Goal: Task Accomplishment & Management: Use online tool/utility

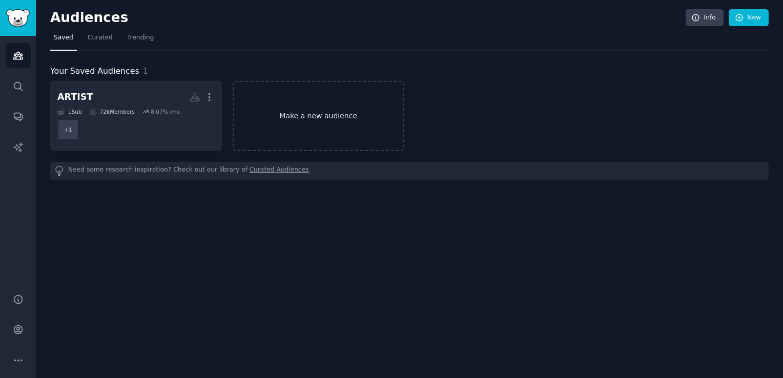
click at [293, 115] on link "Make a new audience" at bounding box center [319, 116] width 172 height 70
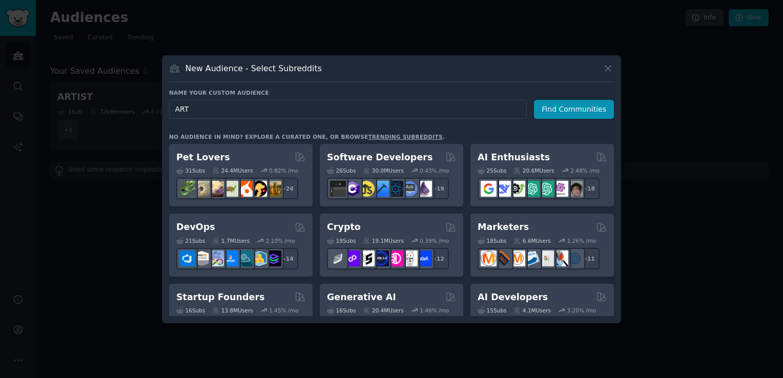
type input "ART"
click at [607, 66] on icon at bounding box center [607, 68] width 11 height 11
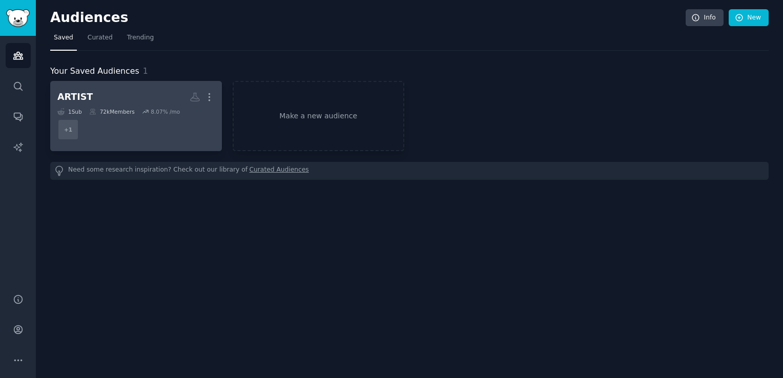
click at [169, 100] on h2 "ARTIST More" at bounding box center [135, 97] width 157 height 18
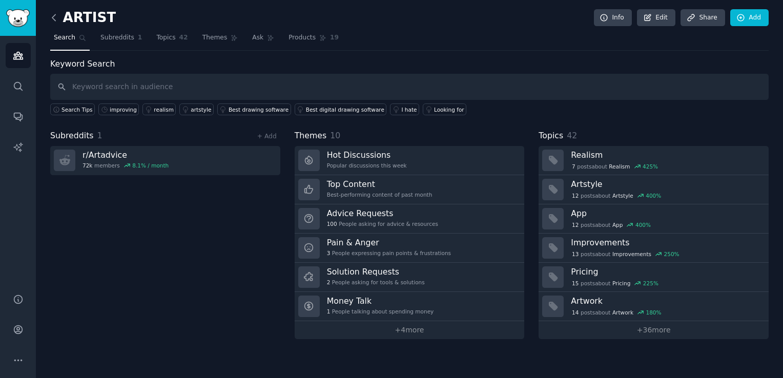
click at [57, 17] on icon at bounding box center [54, 17] width 11 height 11
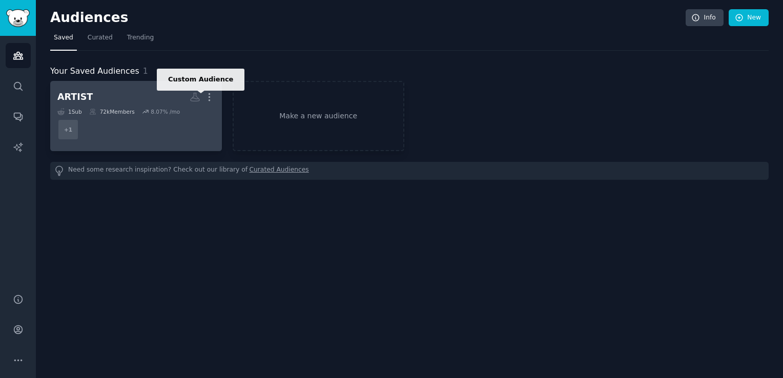
click at [192, 99] on icon at bounding box center [195, 97] width 11 height 11
click at [212, 97] on icon "button" at bounding box center [209, 97] width 11 height 11
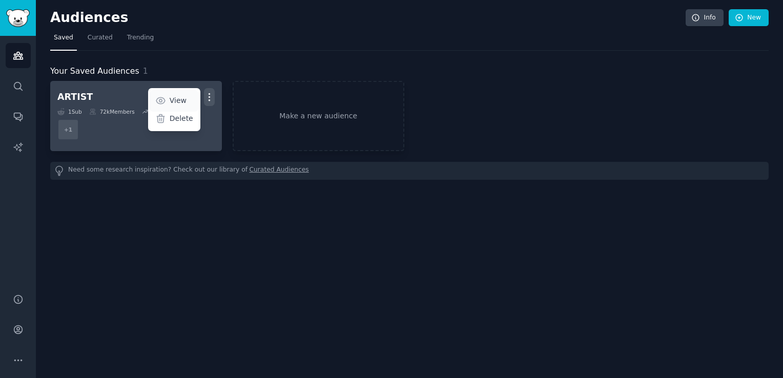
click at [186, 98] on p "View" at bounding box center [178, 100] width 17 height 11
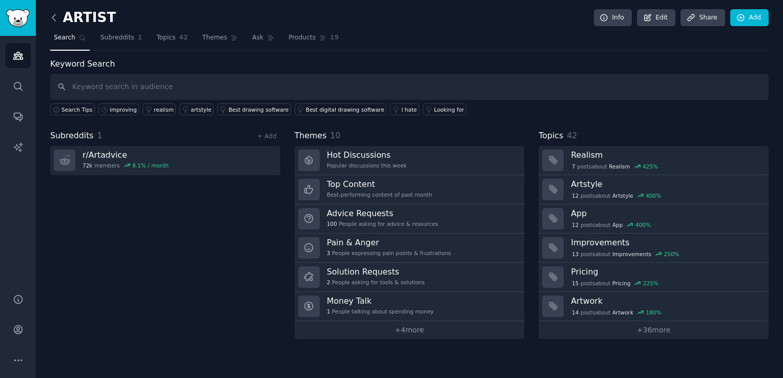
click at [55, 15] on icon at bounding box center [54, 17] width 11 height 11
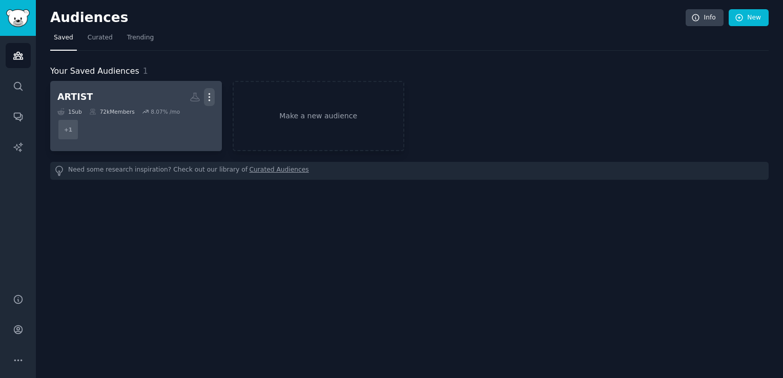
click at [207, 98] on icon "button" at bounding box center [209, 97] width 11 height 11
click at [189, 118] on p "Delete" at bounding box center [182, 118] width 24 height 11
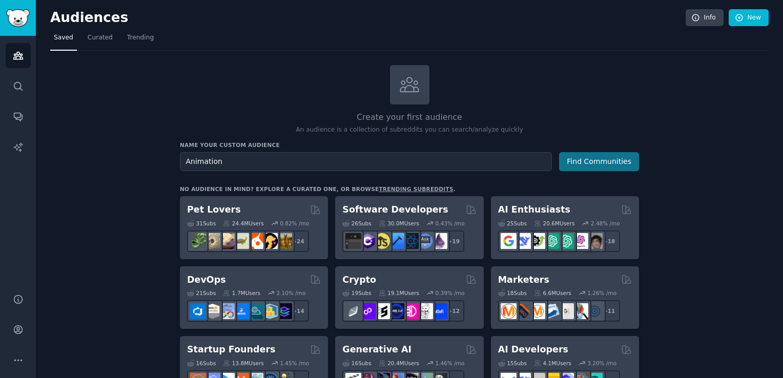
type input "Animation"
click at [565, 154] on button "Find Communities" at bounding box center [599, 161] width 80 height 19
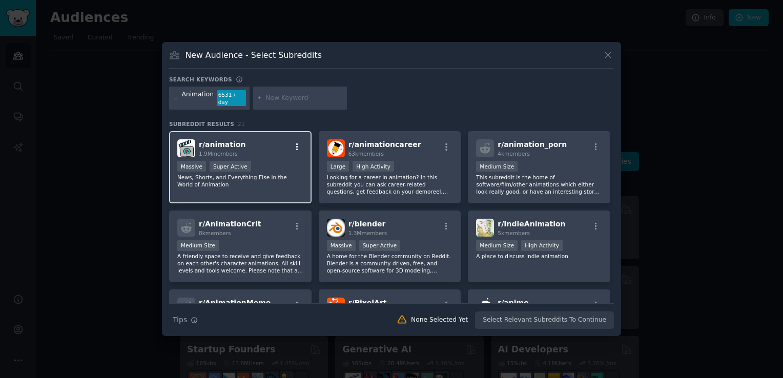
click at [292, 146] on icon "button" at bounding box center [296, 146] width 9 height 9
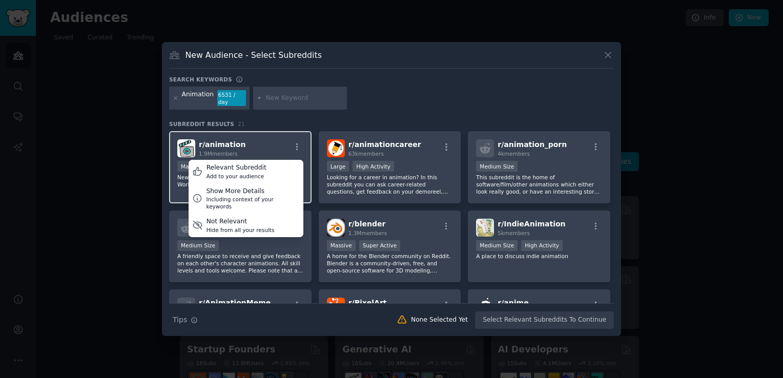
click at [264, 145] on div "r/ animation 1.9M members Relevant Subreddit Add to your audience Show More Det…" at bounding box center [240, 148] width 126 height 18
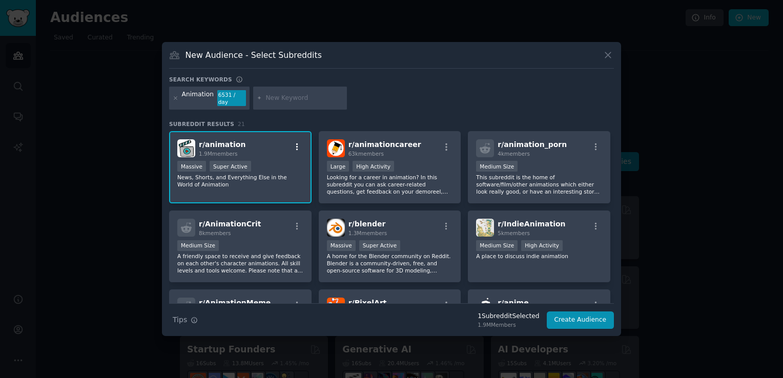
click at [299, 142] on icon "button" at bounding box center [296, 146] width 9 height 9
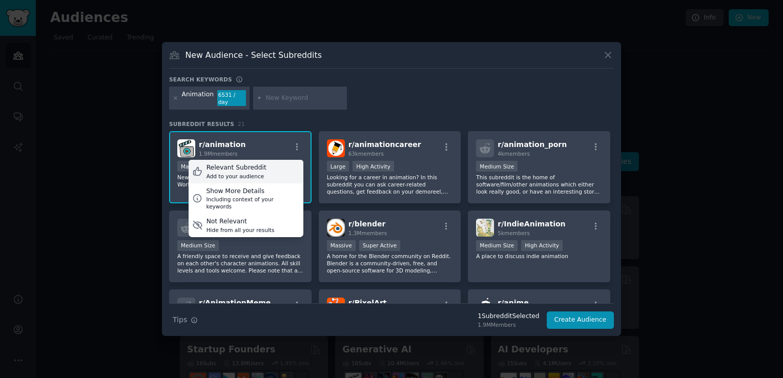
click at [252, 173] on div "Add to your audience" at bounding box center [236, 176] width 60 height 7
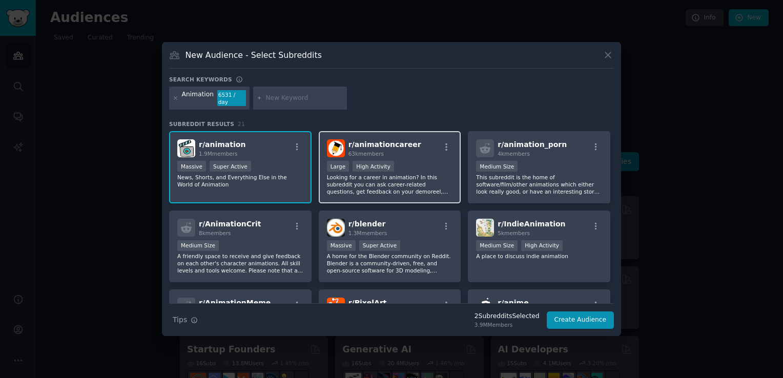
click at [445, 139] on div "r/ animationcareer 63k members" at bounding box center [390, 148] width 126 height 18
click at [443, 142] on icon "button" at bounding box center [445, 146] width 9 height 9
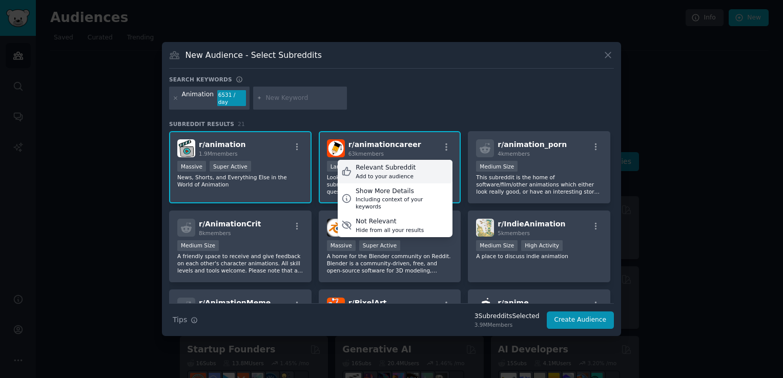
click at [409, 167] on div "Relevant Subreddit Add to your audience" at bounding box center [395, 172] width 115 height 24
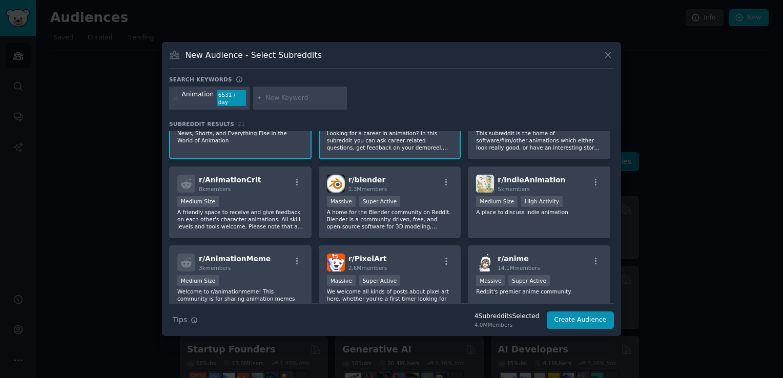
scroll to position [45, 0]
click at [596, 177] on icon "button" at bounding box center [595, 181] width 9 height 9
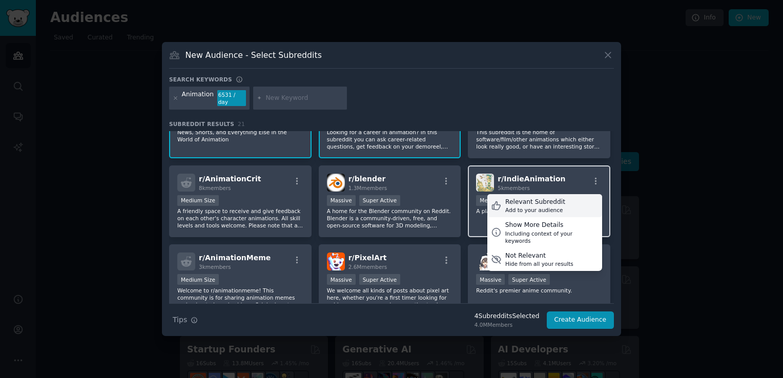
click at [545, 198] on div "Relevant Subreddit" at bounding box center [535, 202] width 60 height 9
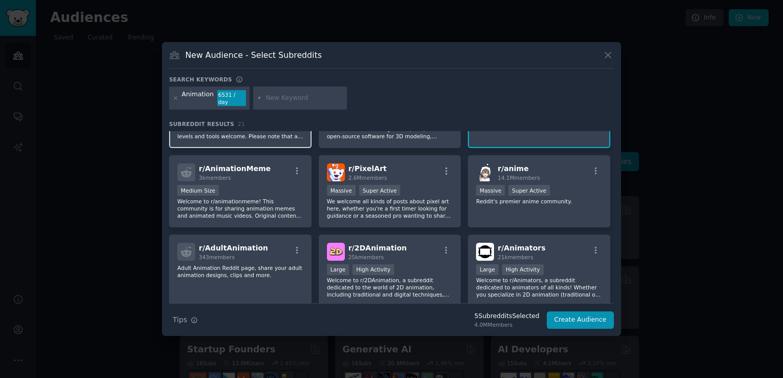
scroll to position [137, 0]
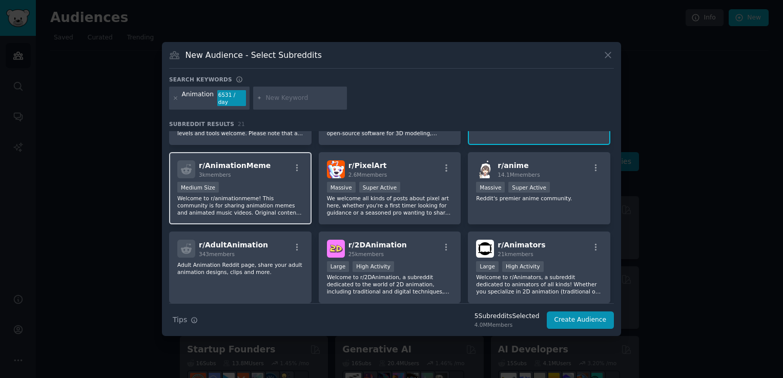
click at [297, 160] on div "r/ AnimationMeme 3k members" at bounding box center [240, 169] width 126 height 18
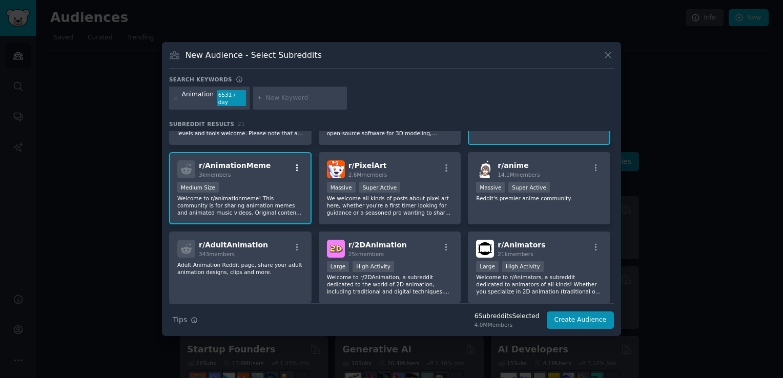
click at [295, 163] on icon "button" at bounding box center [296, 167] width 9 height 9
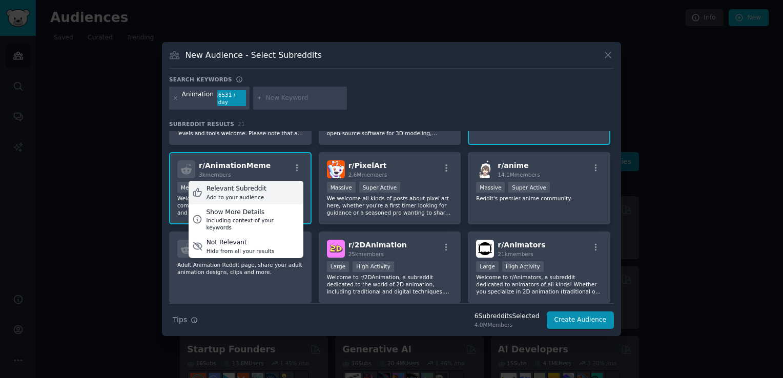
click at [260, 187] on div "Relevant Subreddit Add to your audience" at bounding box center [245, 193] width 115 height 24
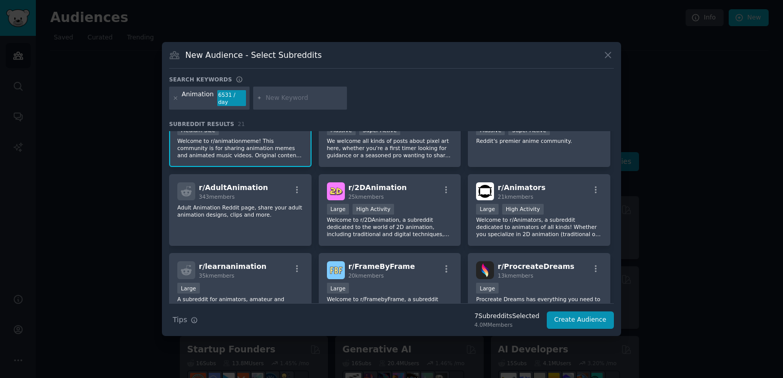
scroll to position [196, 0]
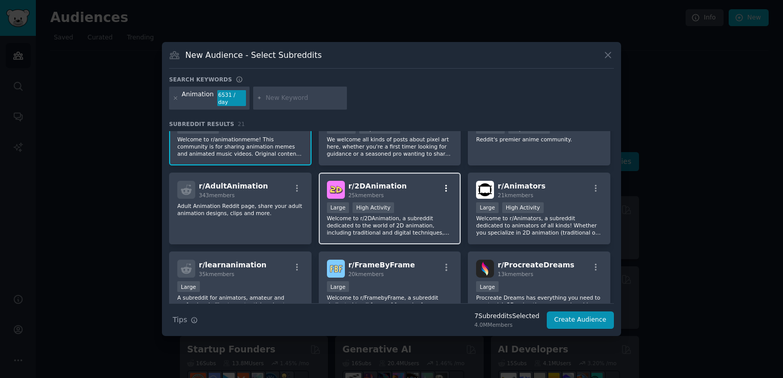
click at [445, 184] on icon "button" at bounding box center [446, 187] width 2 height 7
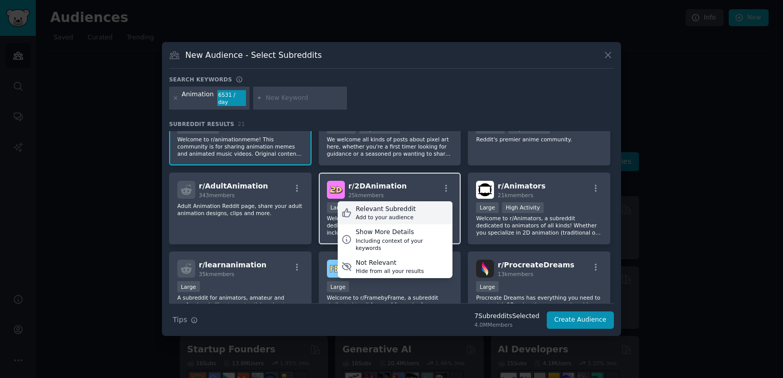
click at [401, 205] on div "Relevant Subreddit" at bounding box center [385, 209] width 60 height 9
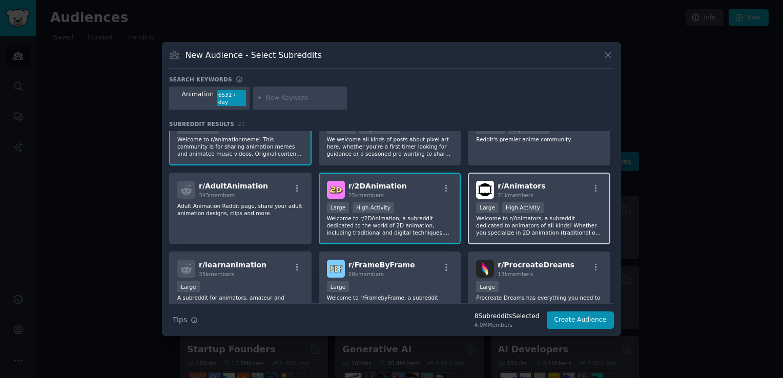
click at [598, 181] on div "r/ Animators 21k members" at bounding box center [539, 190] width 126 height 18
click at [594, 184] on icon "button" at bounding box center [595, 188] width 9 height 9
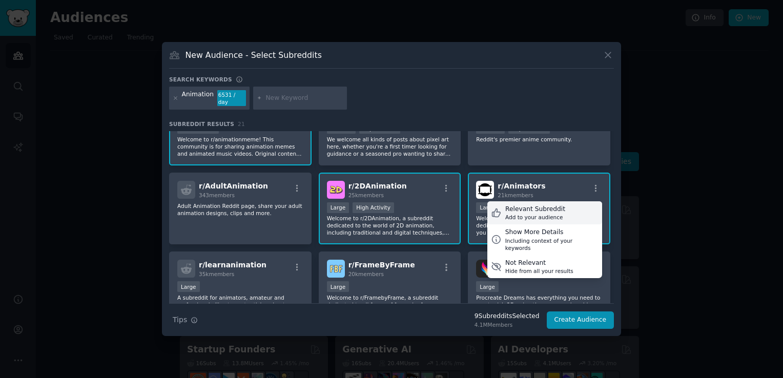
click at [542, 205] on div "Relevant Subreddit" at bounding box center [535, 209] width 60 height 9
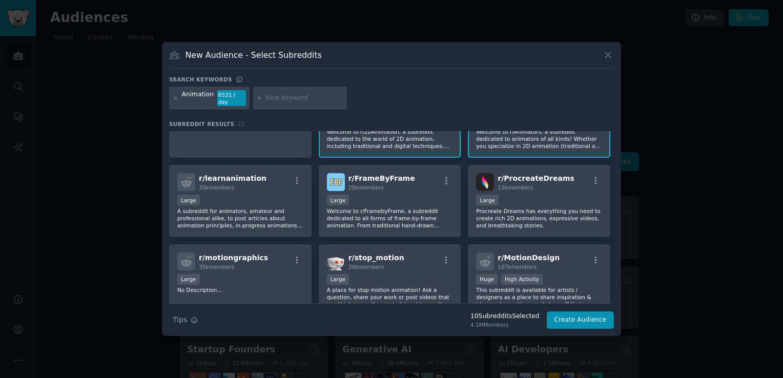
scroll to position [284, 0]
click at [294, 176] on icon "button" at bounding box center [296, 179] width 9 height 9
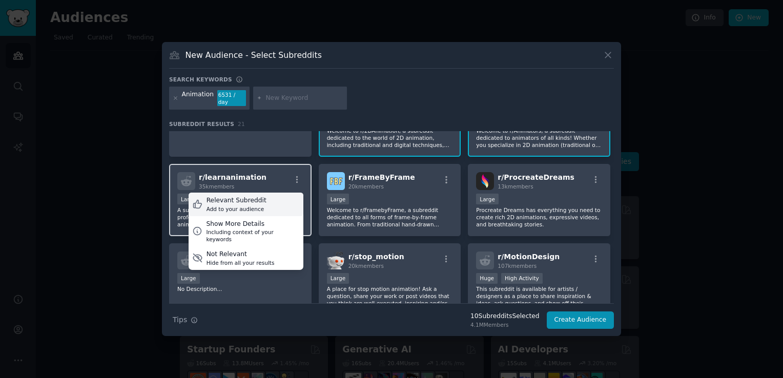
click at [286, 198] on div "Relevant Subreddit Add to your audience" at bounding box center [245, 205] width 115 height 24
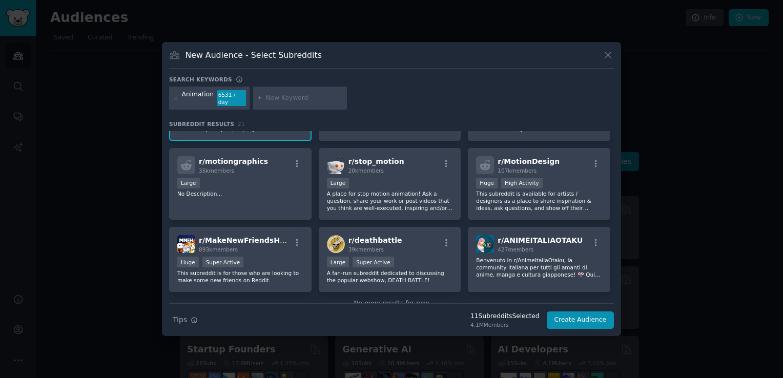
scroll to position [400, 0]
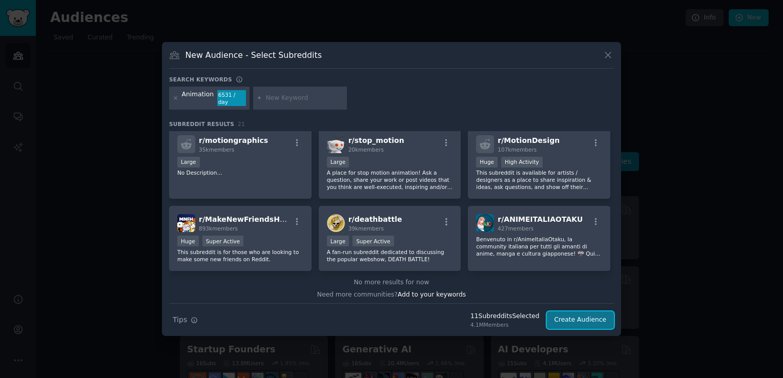
click at [592, 323] on button "Create Audience" at bounding box center [580, 319] width 68 height 17
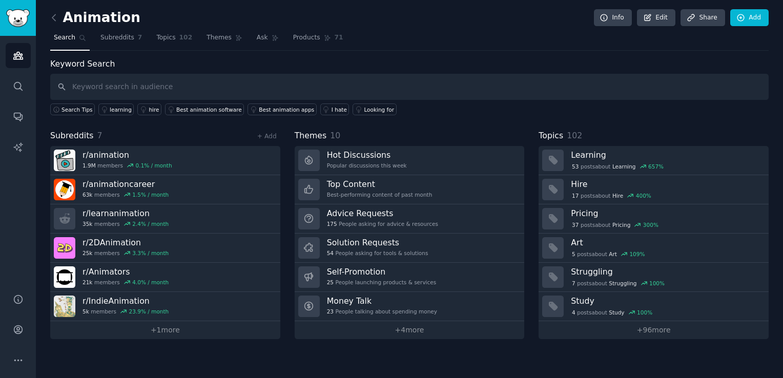
click at [170, 91] on input "text" at bounding box center [409, 87] width 718 height 26
type input "struggle"
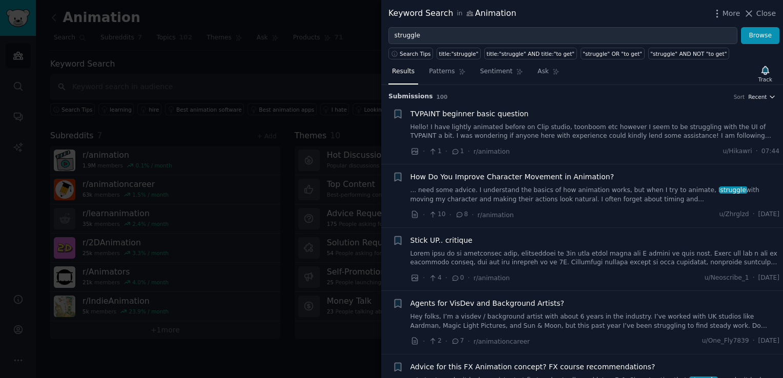
click at [768, 97] on icon "button" at bounding box center [771, 96] width 7 height 7
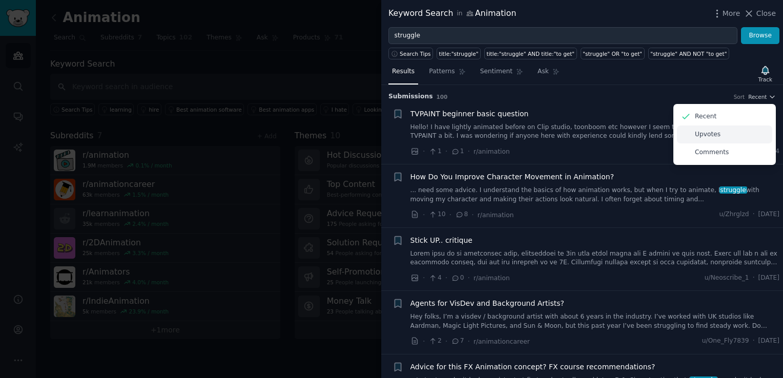
click at [729, 135] on div "Upvotes" at bounding box center [724, 134] width 95 height 18
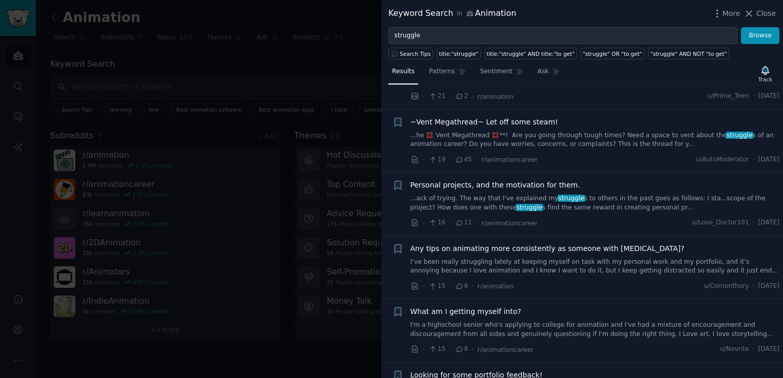
scroll to position [653, 0]
click at [553, 166] on li "+ ~Vent Megathread~ Let off some steam! ...he 💢 Vent Megathread 💢**! Are you go…" at bounding box center [582, 141] width 402 height 63
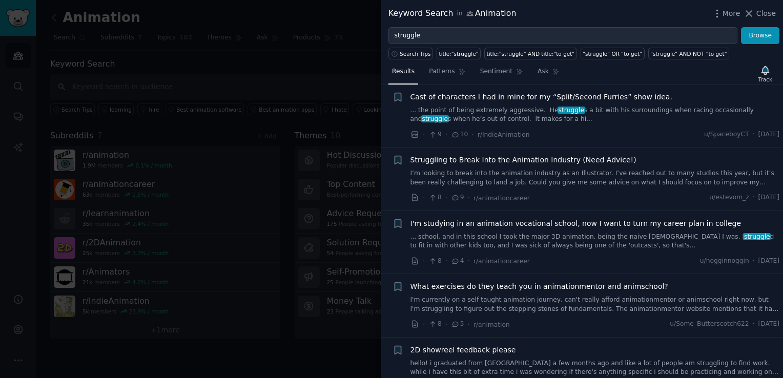
scroll to position [1262, 0]
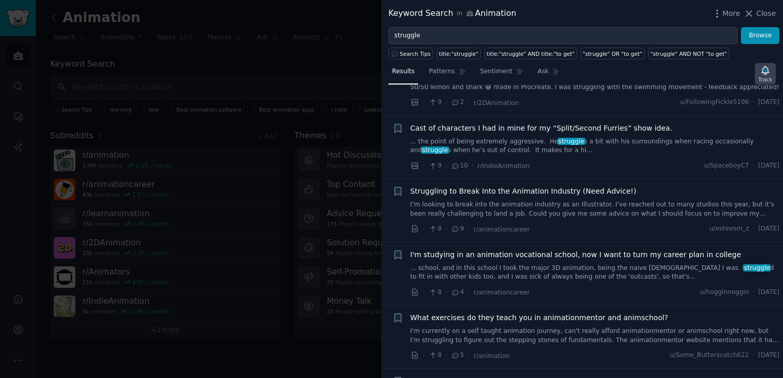
click at [767, 68] on icon "button" at bounding box center [764, 70] width 7 height 8
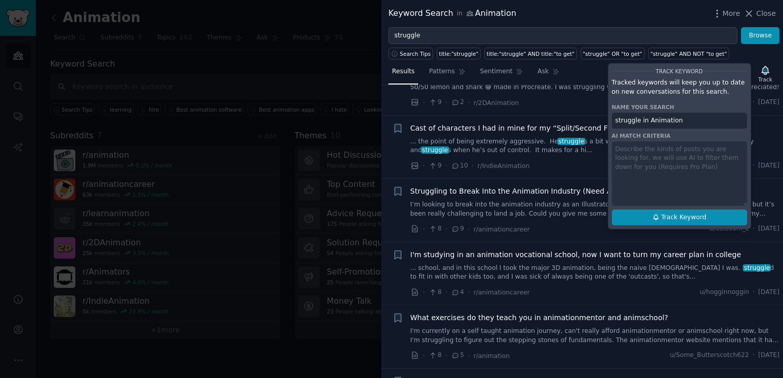
click at [692, 216] on span "Track Keyword" at bounding box center [683, 217] width 45 height 9
type input "struggle in Animation"
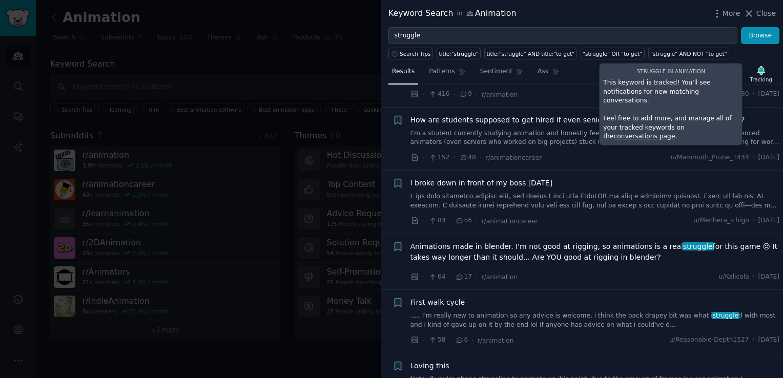
scroll to position [0, 0]
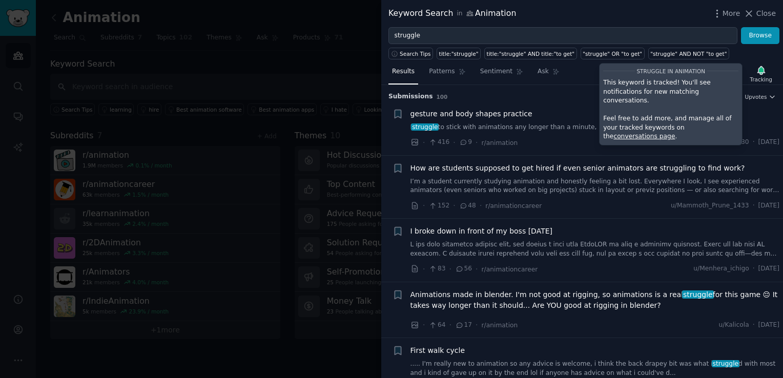
click at [254, 171] on div at bounding box center [391, 189] width 783 height 378
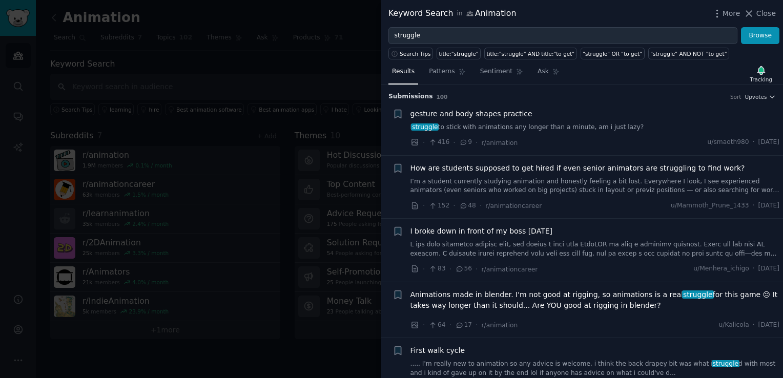
click at [285, 141] on div at bounding box center [391, 189] width 783 height 378
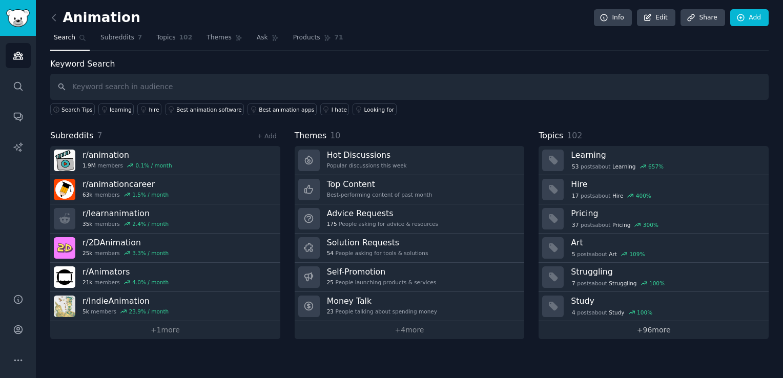
click at [651, 327] on link "+ 96 more" at bounding box center [653, 330] width 230 height 18
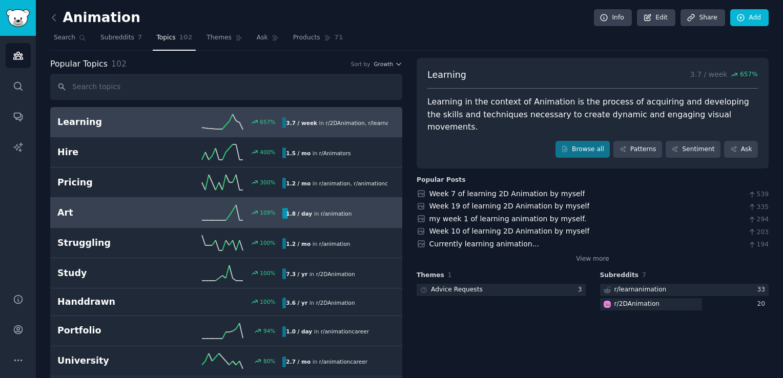
click at [86, 211] on h2 "Art" at bounding box center [113, 212] width 113 height 13
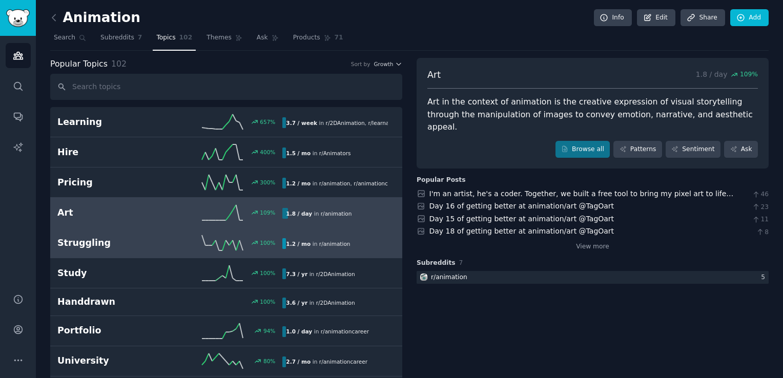
click at [94, 241] on h2 "Struggling" at bounding box center [113, 243] width 113 height 13
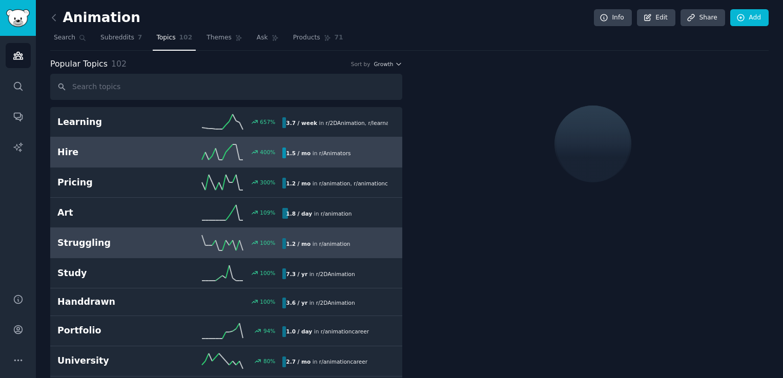
click at [109, 158] on div "Hire 400 % 1.5 / mo in r/ Animators" at bounding box center [226, 151] width 338 height 15
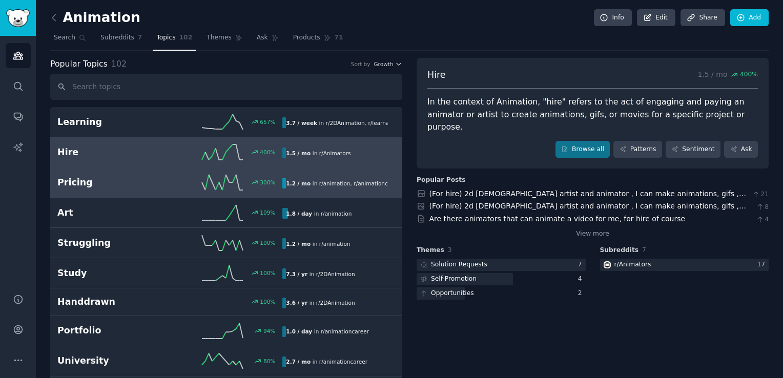
click at [176, 186] on div "300 %" at bounding box center [226, 182] width 113 height 15
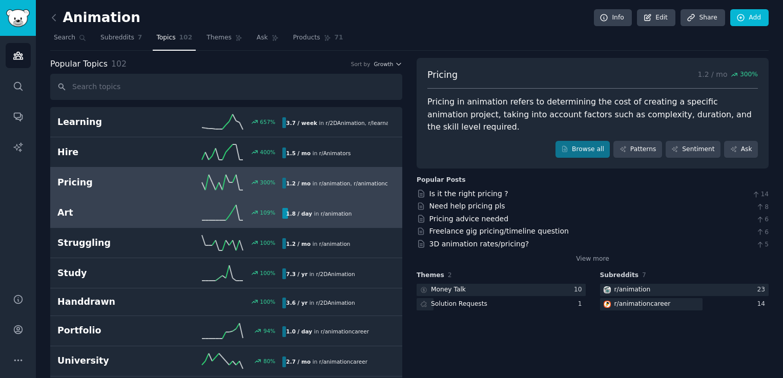
click at [125, 202] on link "Art 109 % 1.8 / day in r/ animation 109% increase in mentions recently" at bounding box center [226, 213] width 352 height 30
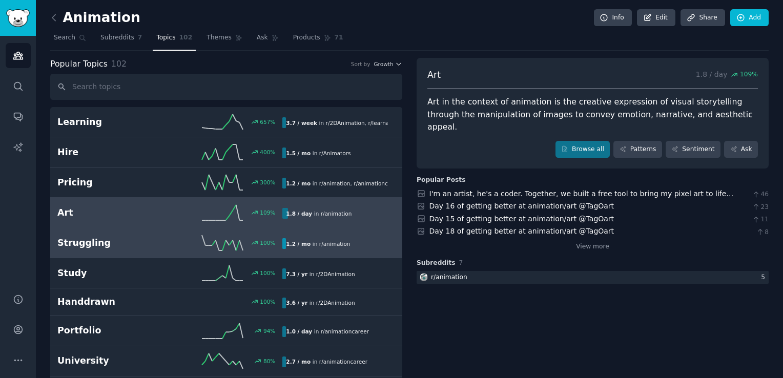
click at [91, 240] on h2 "Struggling" at bounding box center [113, 243] width 113 height 13
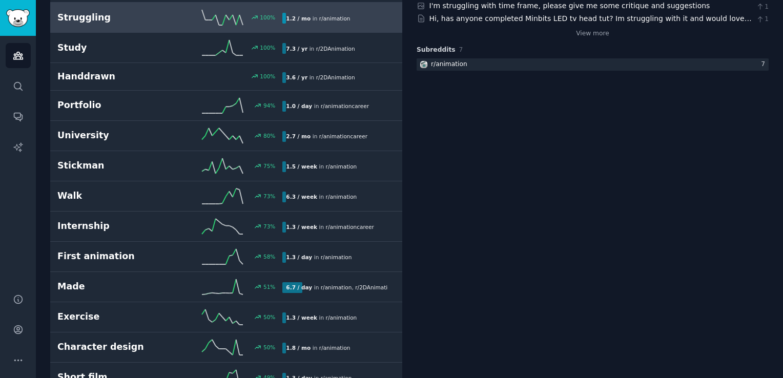
scroll to position [225, 0]
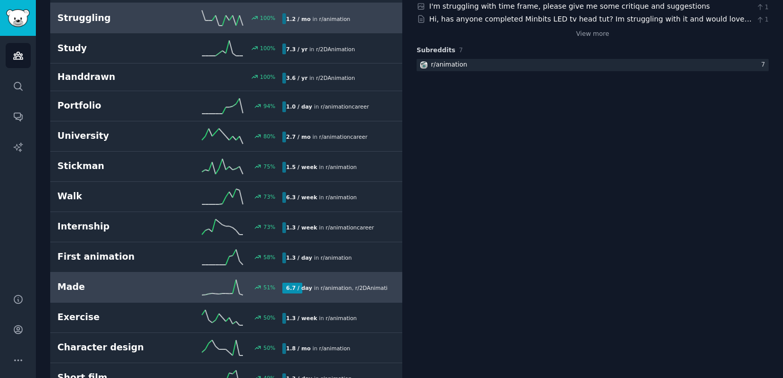
click at [158, 281] on h2 "Made" at bounding box center [113, 287] width 113 height 13
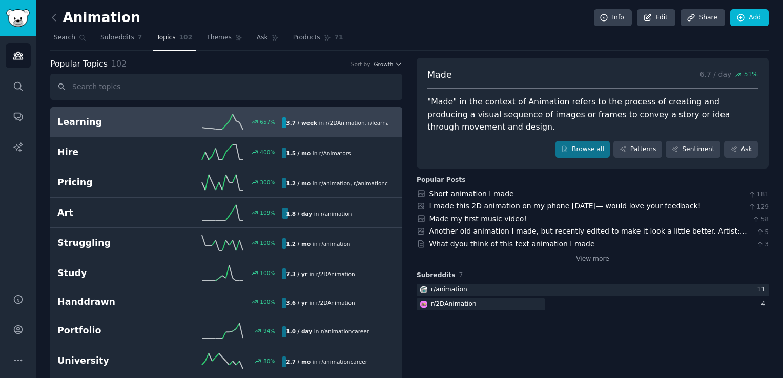
click at [109, 119] on h2 "Learning" at bounding box center [113, 122] width 113 height 13
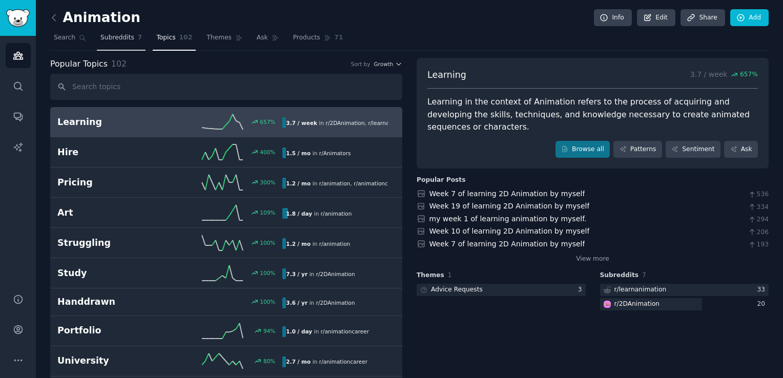
click at [101, 33] on span "Subreddits" at bounding box center [117, 37] width 34 height 9
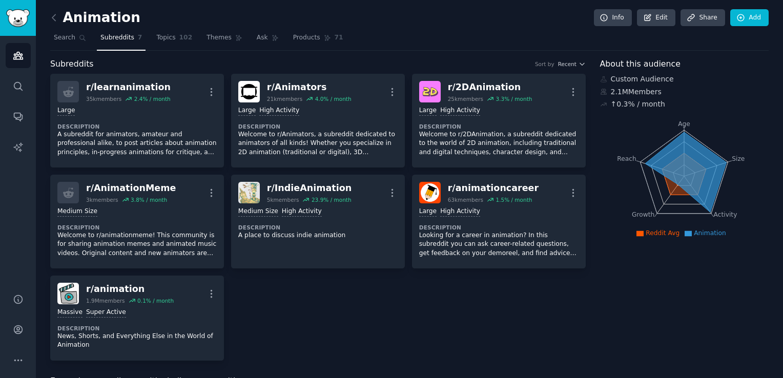
click at [680, 137] on icon at bounding box center [685, 172] width 81 height 80
click at [166, 37] on span "Topics" at bounding box center [165, 37] width 19 height 9
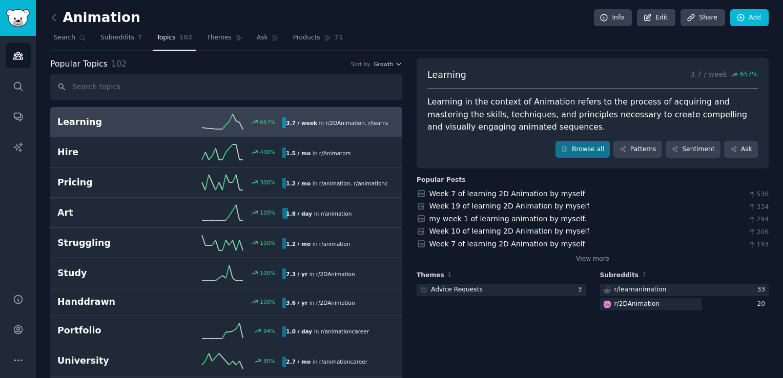
click at [228, 118] on icon at bounding box center [222, 121] width 41 height 15
click at [240, 118] on icon at bounding box center [222, 121] width 41 height 15
click at [293, 41] on span "Products" at bounding box center [306, 37] width 27 height 9
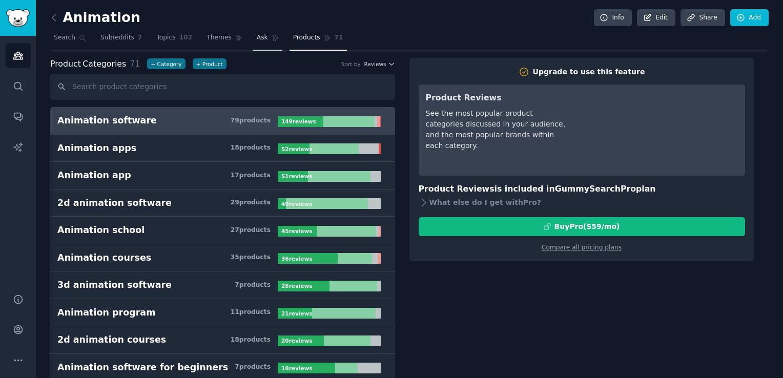
click at [257, 38] on span "Ask" at bounding box center [262, 37] width 11 height 9
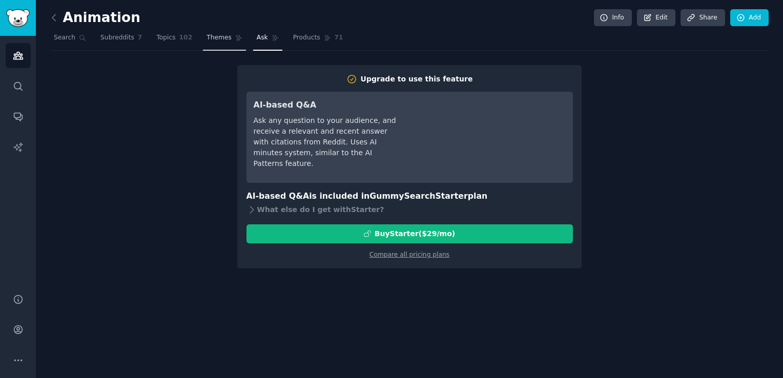
click at [212, 37] on span "Themes" at bounding box center [218, 37] width 25 height 9
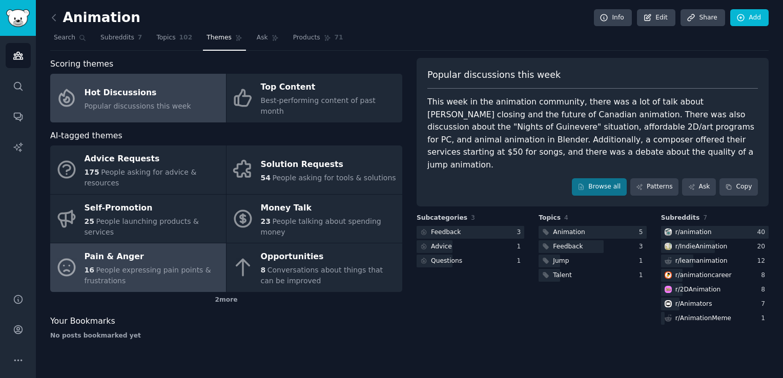
click at [163, 257] on link "Pain & Anger 16 People expressing pain points & frustrations" at bounding box center [138, 267] width 176 height 49
